Goal: Navigation & Orientation: Understand site structure

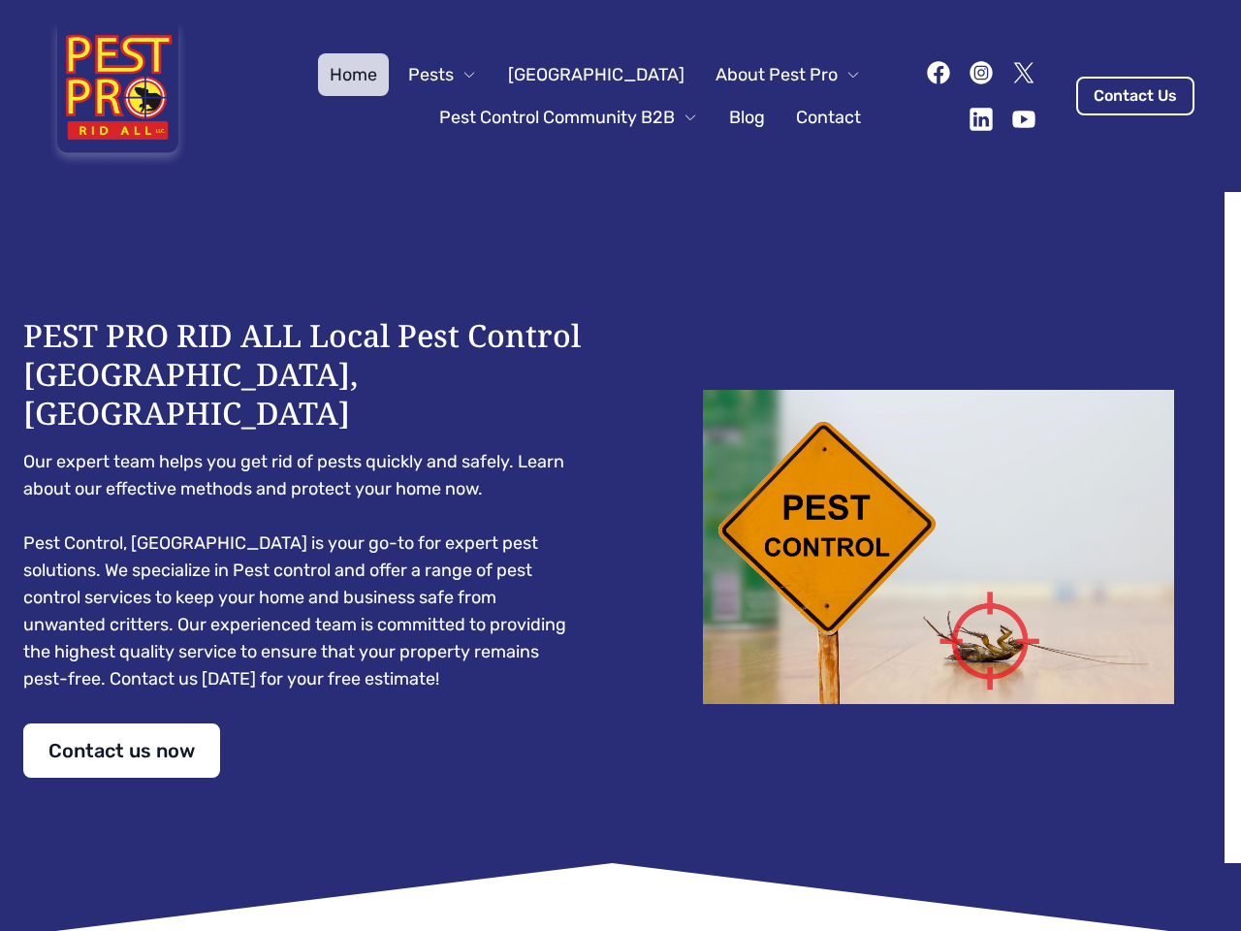
click at [620, 465] on div "PEST PRO RID ALL Local Pest Control [GEOGRAPHIC_DATA], [GEOGRAPHIC_DATA] Our ex…" at bounding box center [620, 546] width 1194 height 461
click at [454, 75] on span "Pests" at bounding box center [431, 74] width 46 height 27
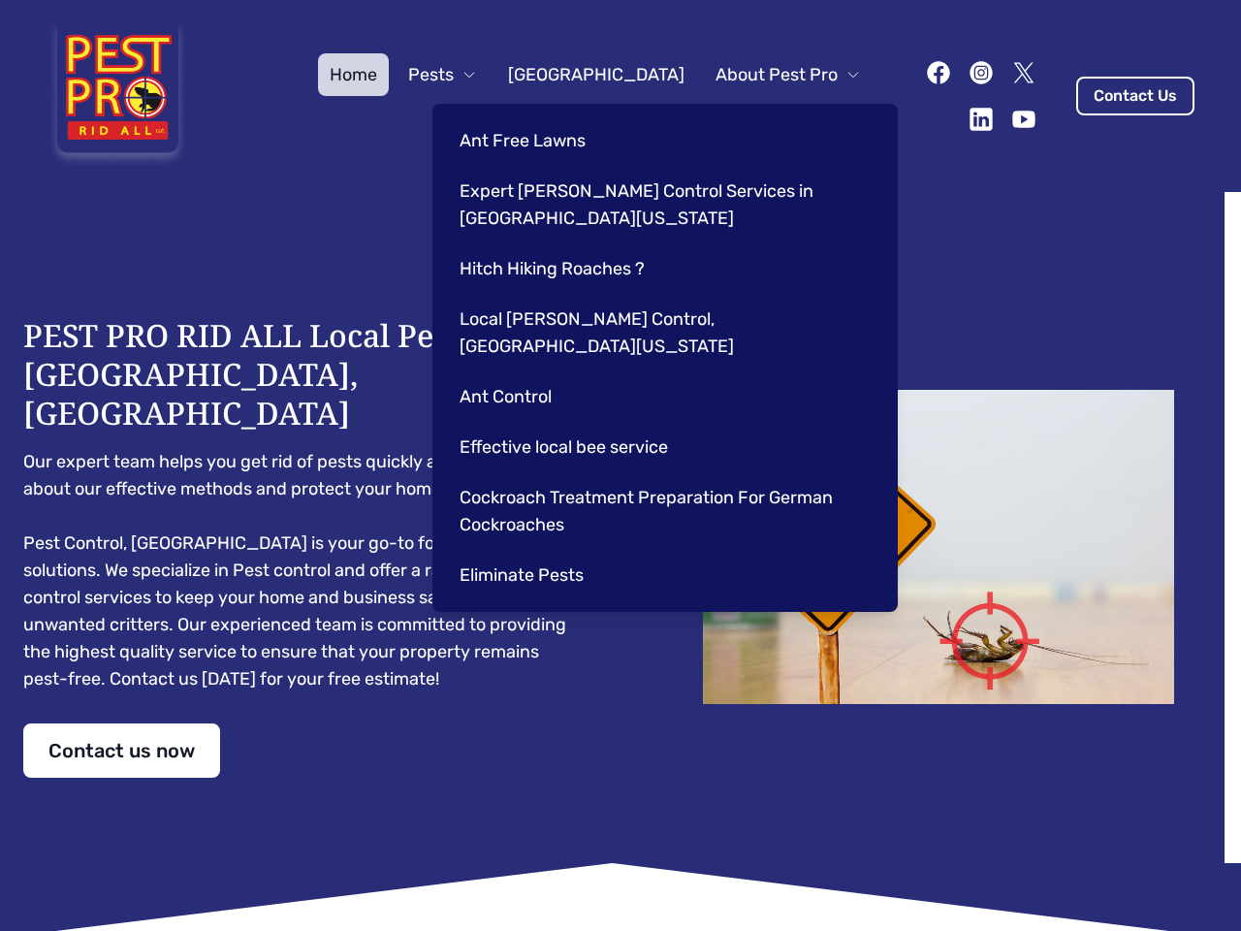
click at [768, 75] on span "About Pest Pro" at bounding box center [776, 74] width 122 height 27
click at [549, 117] on div "Ant Free Lawns Expert [PERSON_NAME] Control Services in [GEOGRAPHIC_DATA] [US_S…" at bounding box center [664, 358] width 465 height 508
